Goal: Task Accomplishment & Management: Manage account settings

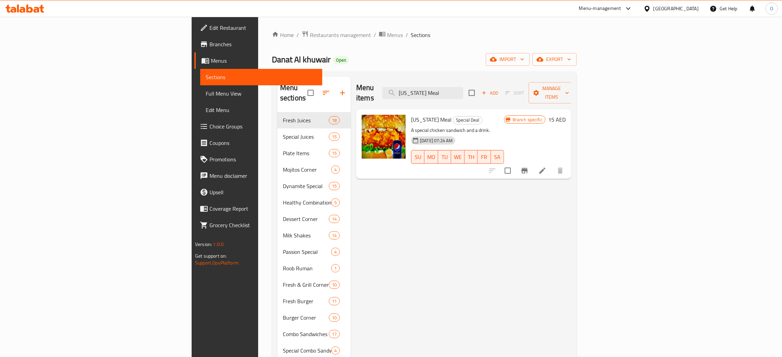
click at [674, 5] on div "[GEOGRAPHIC_DATA]" at bounding box center [676, 9] width 45 height 8
click at [601, 139] on div "[GEOGRAPHIC_DATA]" at bounding box center [624, 135] width 56 height 16
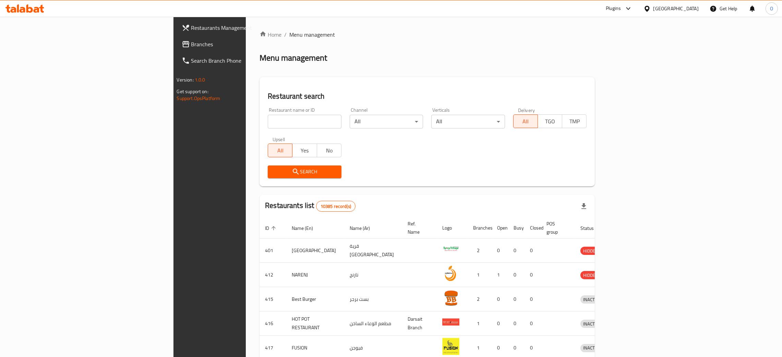
click at [264, 130] on div "Restaurant name or ID Restaurant name or ID" at bounding box center [305, 118] width 82 height 29
click at [268, 122] on input "search" at bounding box center [305, 122] width 74 height 14
paste input "gardenia pharmacy"
type input "gardenia pharmacy"
click button "Search" at bounding box center [305, 172] width 74 height 13
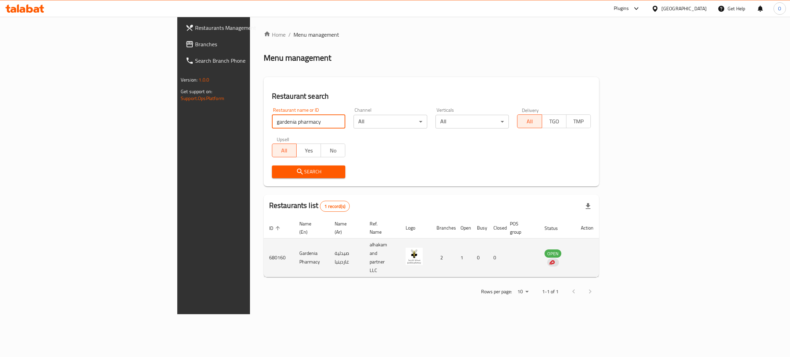
click at [294, 241] on td "Gardenia Pharmacy" at bounding box center [312, 258] width 36 height 39
copy td "Gardenia Pharmacy"
click at [329, 241] on td "صيدلية غاردينيا" at bounding box center [346, 258] width 35 height 39
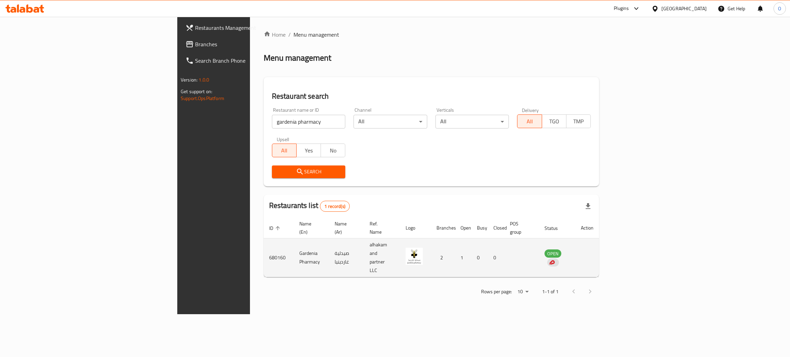
click at [329, 241] on td "صيدلية غاردينيا" at bounding box center [346, 258] width 35 height 39
copy td "صيدلية غاردينيا"
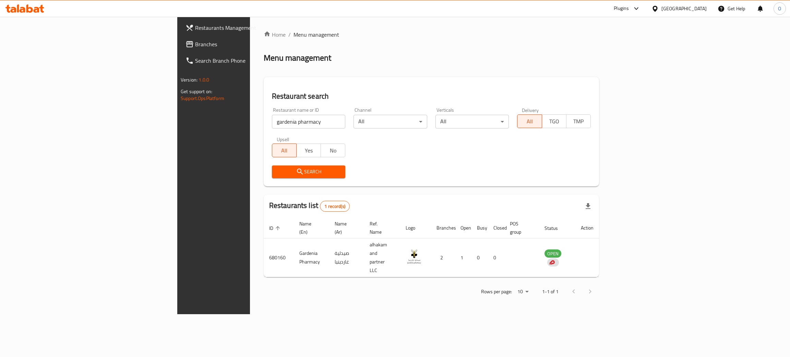
click at [699, 9] on div "[GEOGRAPHIC_DATA]" at bounding box center [683, 9] width 45 height 8
click at [626, 178] on div "[GEOGRAPHIC_DATA]" at bounding box center [632, 180] width 45 height 8
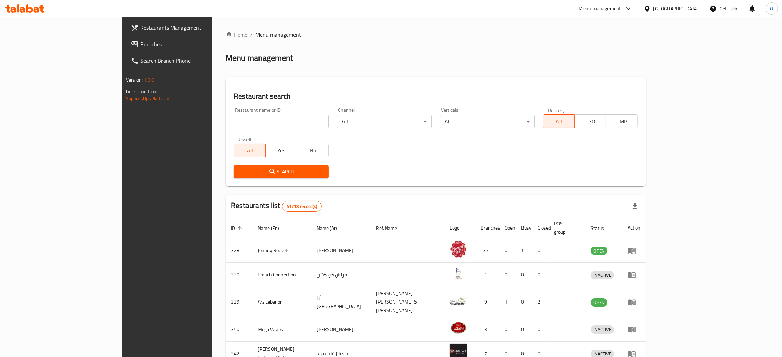
click at [234, 121] on input "search" at bounding box center [281, 122] width 95 height 14
paste input "Calicut Barbecue Ember"
type input "Calicut Barbecue Ember"
click button "Search" at bounding box center [281, 172] width 95 height 13
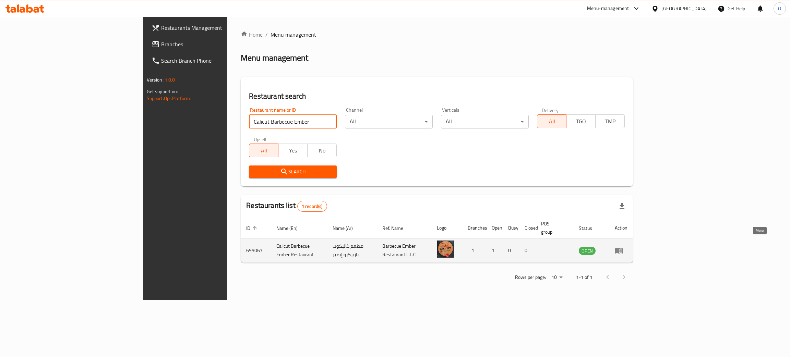
click at [622, 250] on icon "enhanced table" at bounding box center [620, 251] width 2 height 3
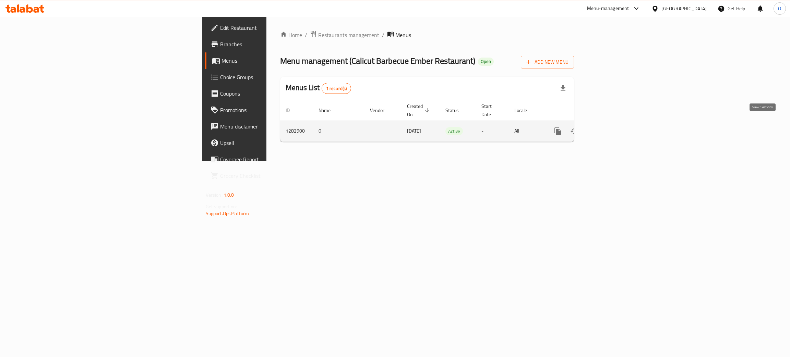
click at [611, 127] on icon "enhanced table" at bounding box center [607, 131] width 8 height 8
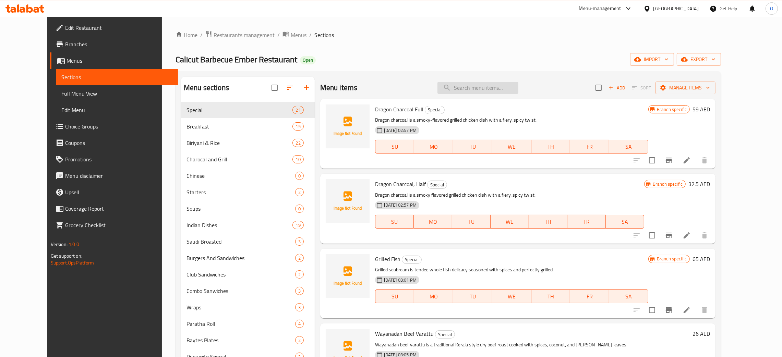
click at [480, 88] on input "search" at bounding box center [478, 88] width 81 height 12
paste input "Idiyappam"
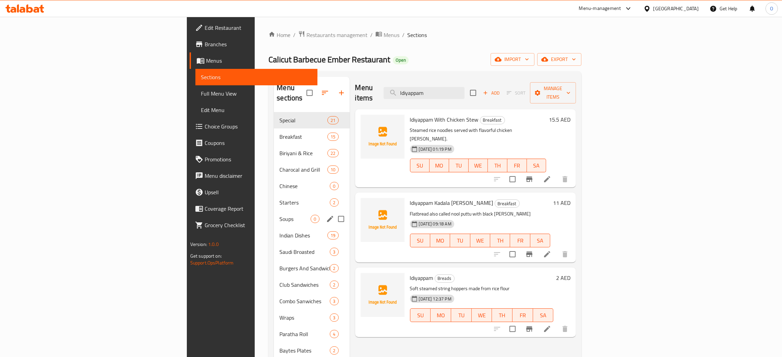
type input "Idiyappam"
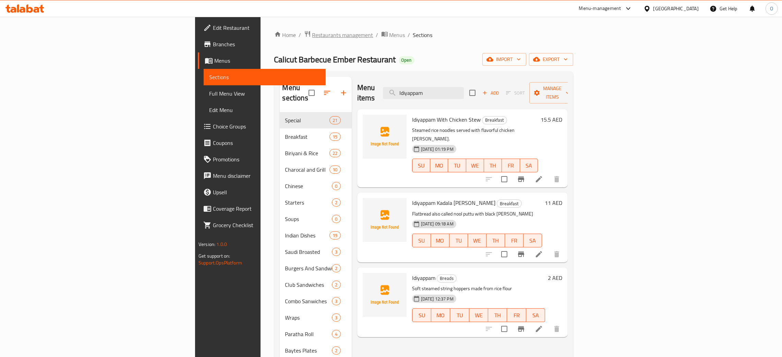
click at [312, 33] on span "Restaurants management" at bounding box center [342, 35] width 61 height 8
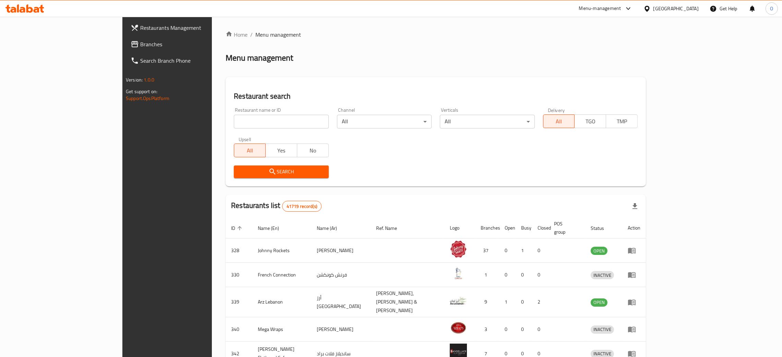
click at [234, 121] on input "search" at bounding box center [281, 122] width 95 height 14
paste input "ILOKANO FLAVORS RESTAURA"
type input "ILOKANO FLAVORS RESTAURA"
click button "Search" at bounding box center [281, 172] width 95 height 13
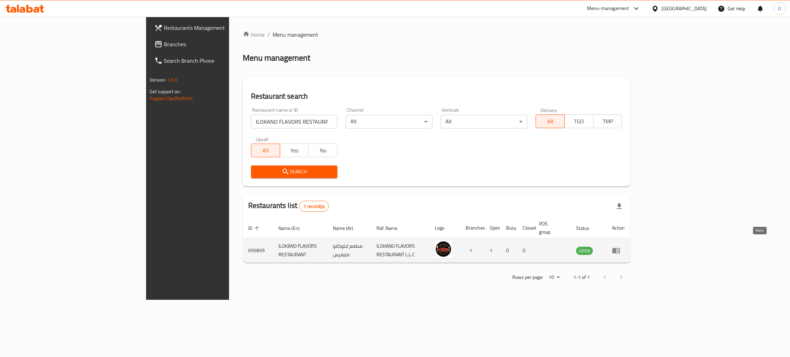
click at [620, 248] on icon "enhanced table" at bounding box center [616, 251] width 8 height 6
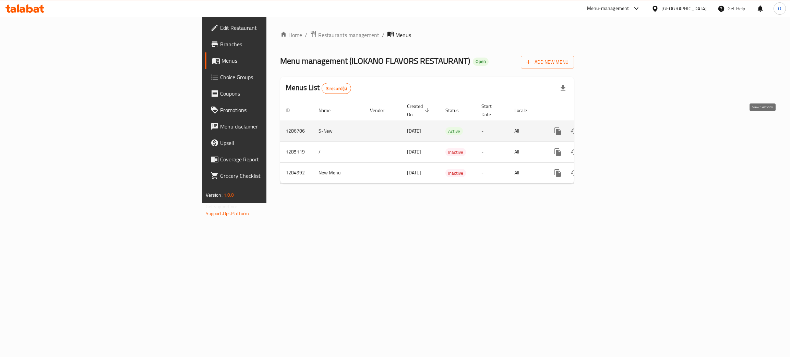
click at [611, 127] on icon "enhanced table" at bounding box center [607, 131] width 8 height 8
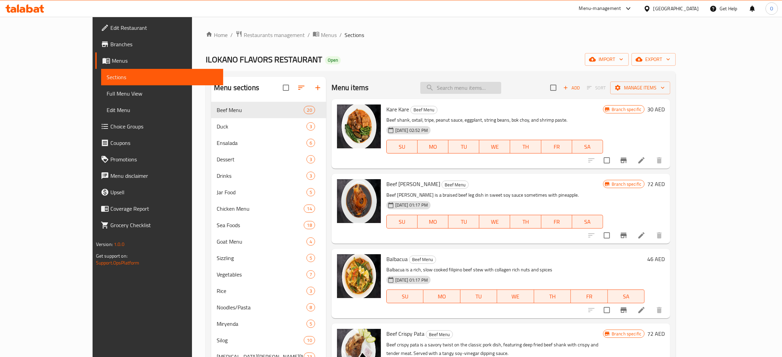
click at [501, 92] on input "search" at bounding box center [460, 88] width 81 height 12
paste input "Chicken Oil"
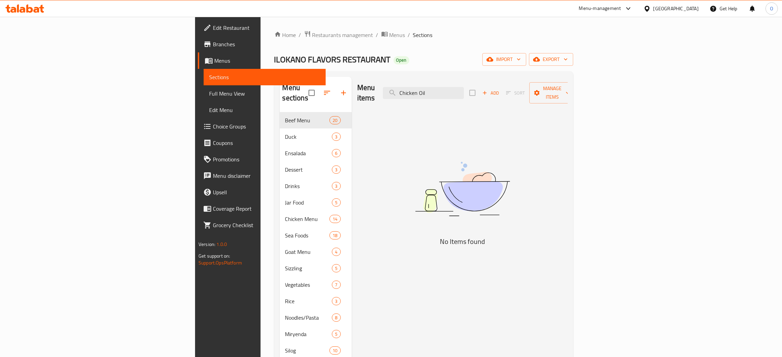
type input "Chicken Oil"
click at [213, 32] on span "Edit Restaurant" at bounding box center [266, 28] width 107 height 8
